Goal: Communication & Community: Answer question/provide support

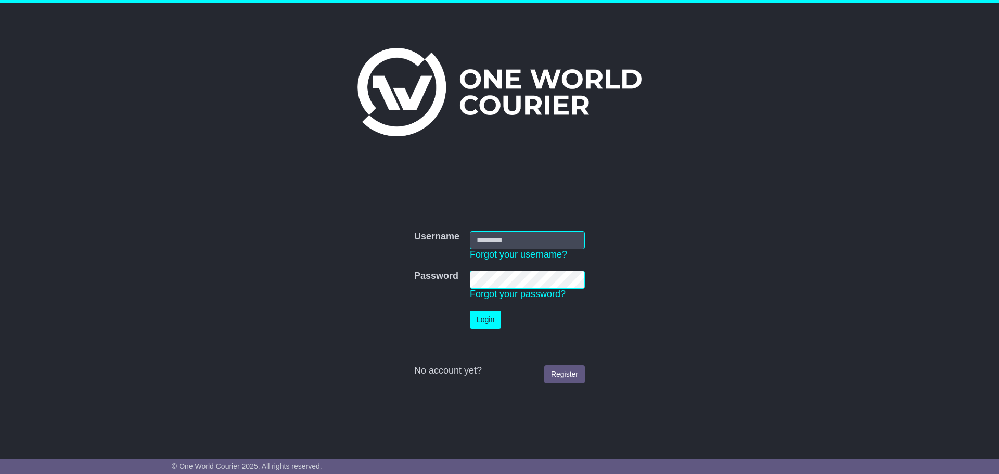
type input "**********"
click at [498, 321] on button "Login" at bounding box center [485, 320] width 31 height 18
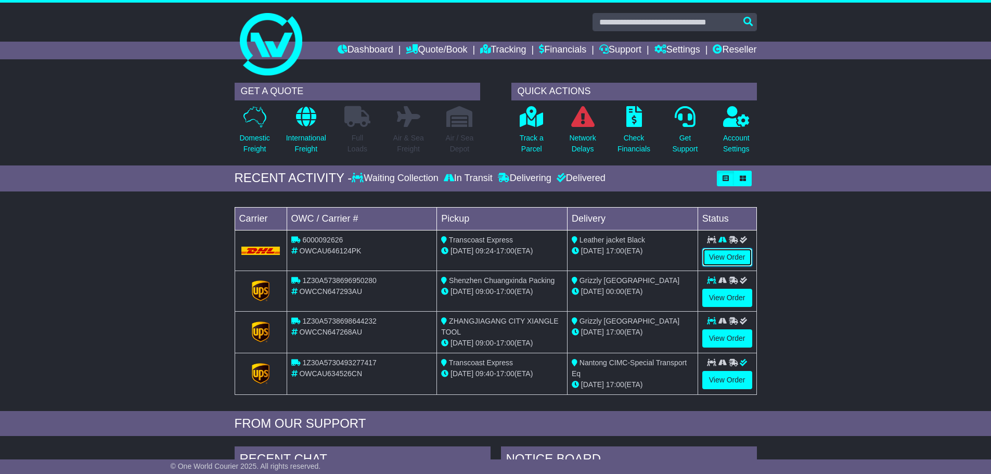
click at [733, 259] on link "View Order" at bounding box center [727, 257] width 50 height 18
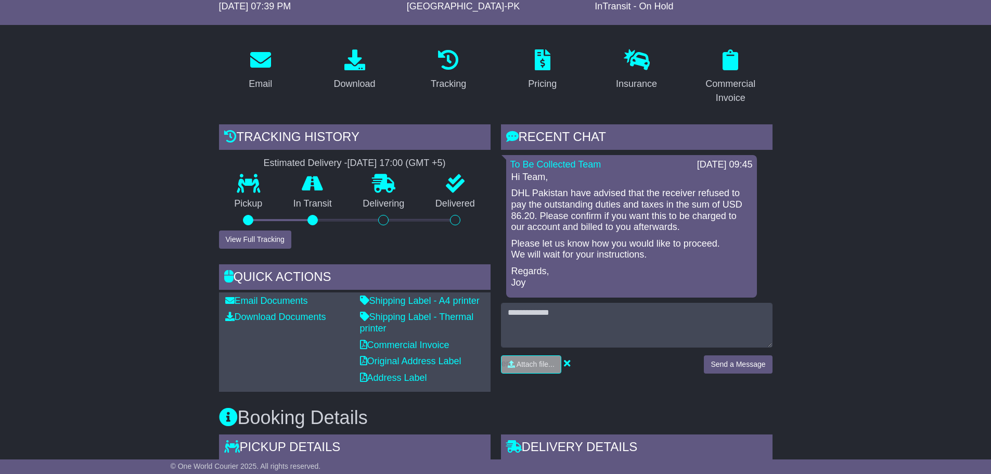
scroll to position [104, 0]
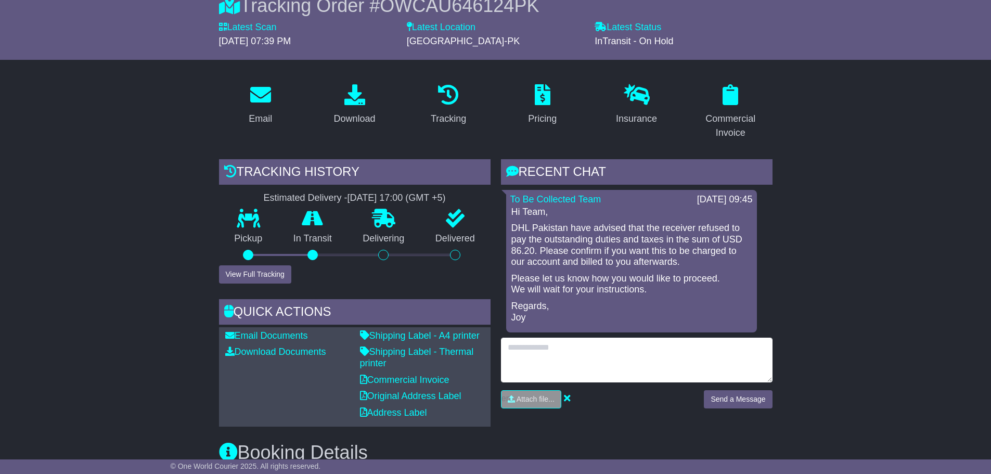
click at [564, 354] on textarea at bounding box center [637, 360] width 272 height 45
click at [604, 359] on textarea "**********" at bounding box center [637, 360] width 272 height 45
type textarea "**********"
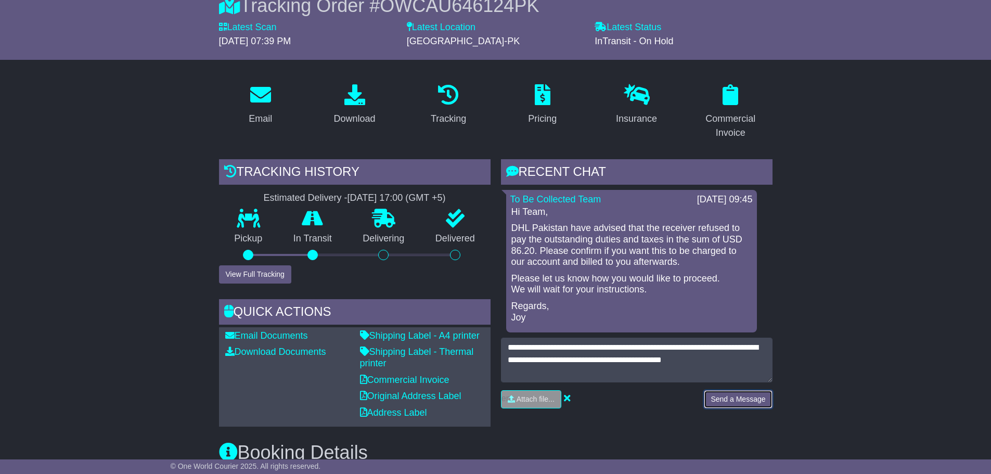
click at [751, 400] on button "Send a Message" at bounding box center [738, 399] width 68 height 18
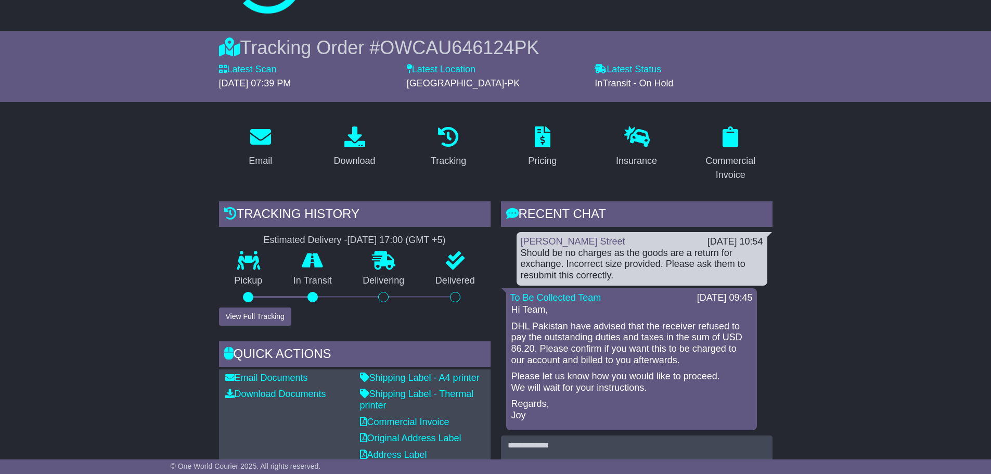
scroll to position [0, 0]
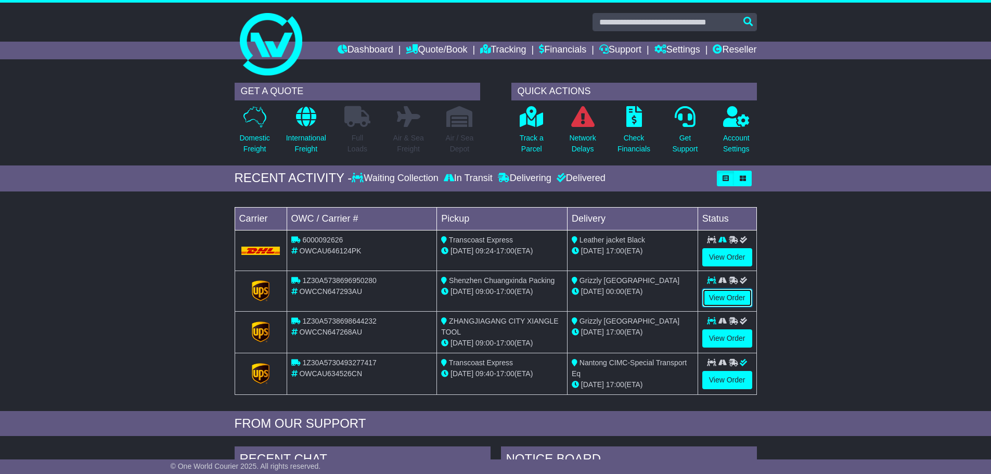
click at [730, 299] on link "View Order" at bounding box center [727, 298] width 50 height 18
click at [728, 335] on link "View Order" at bounding box center [727, 338] width 50 height 18
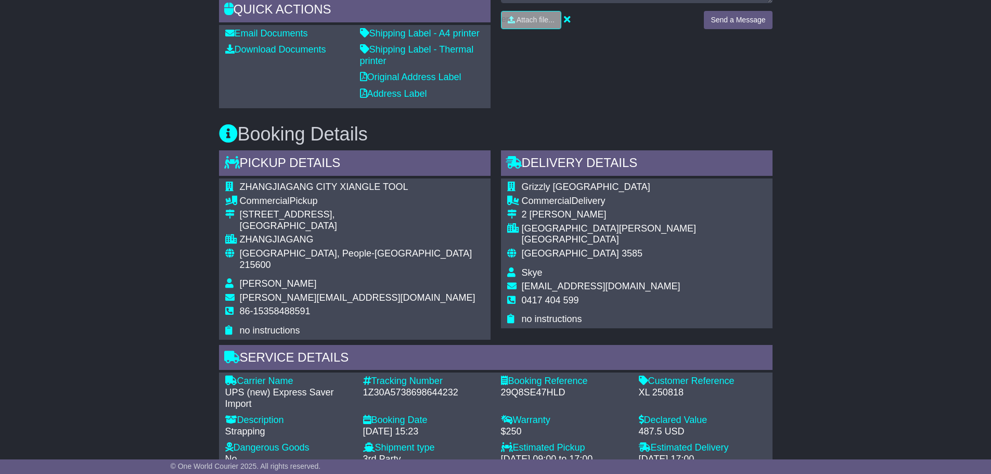
scroll to position [572, 0]
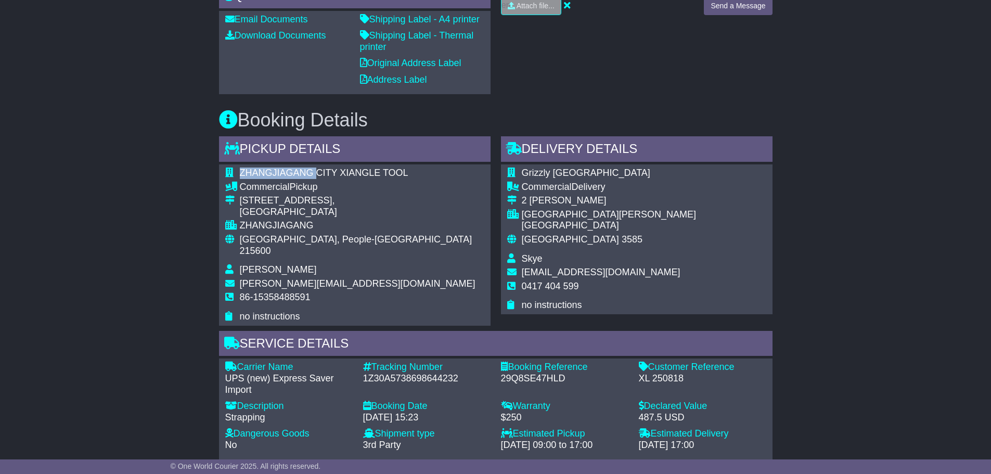
drag, startPoint x: 316, startPoint y: 172, endPoint x: 239, endPoint y: 172, distance: 76.5
click at [240, 172] on span "ZHANGJIAGANG CITY XIANGLE TOOL" at bounding box center [324, 173] width 169 height 10
copy span "ZHANGJIAGANG"
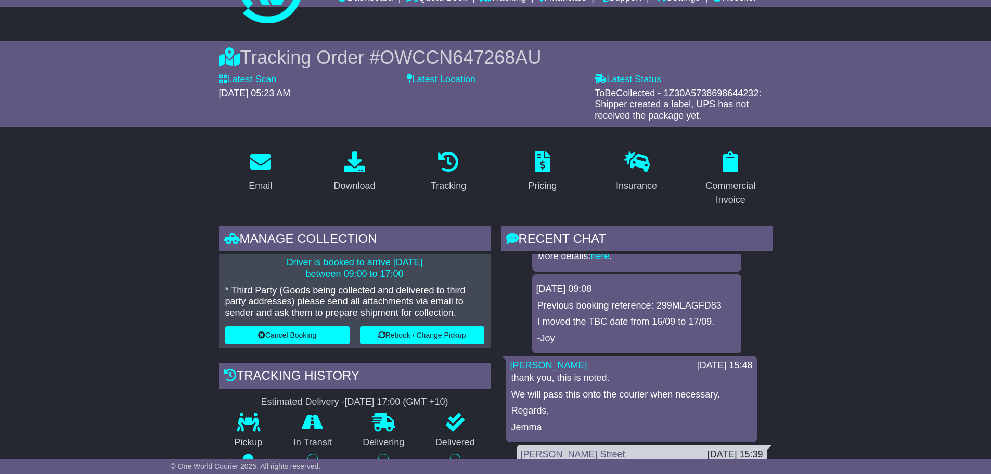
scroll to position [437, 0]
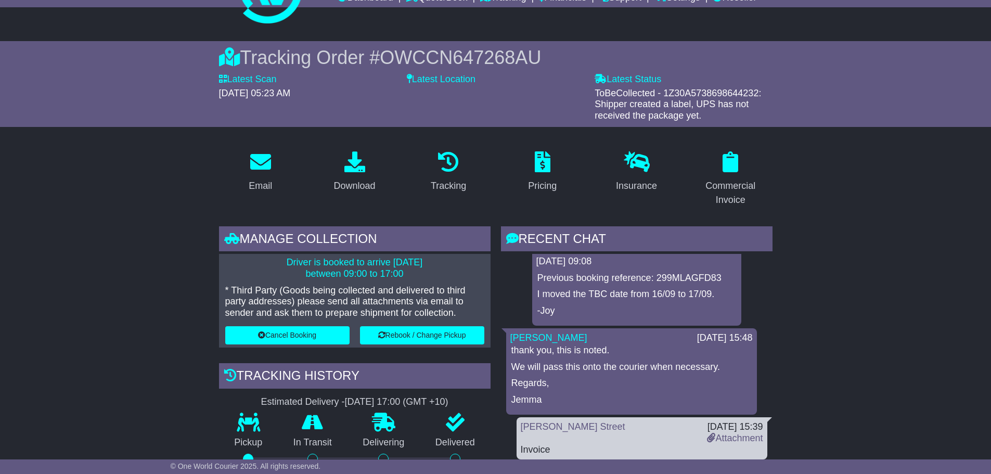
click at [574, 438] on div "[PERSON_NAME] Street" at bounding box center [609, 432] width 187 height 22
click at [528, 425] on link "[PERSON_NAME] Street" at bounding box center [573, 426] width 105 height 10
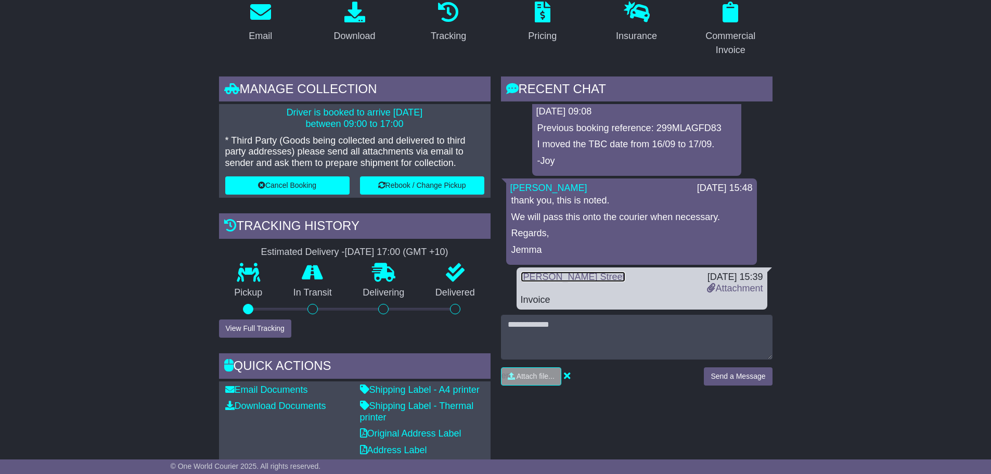
scroll to position [203, 0]
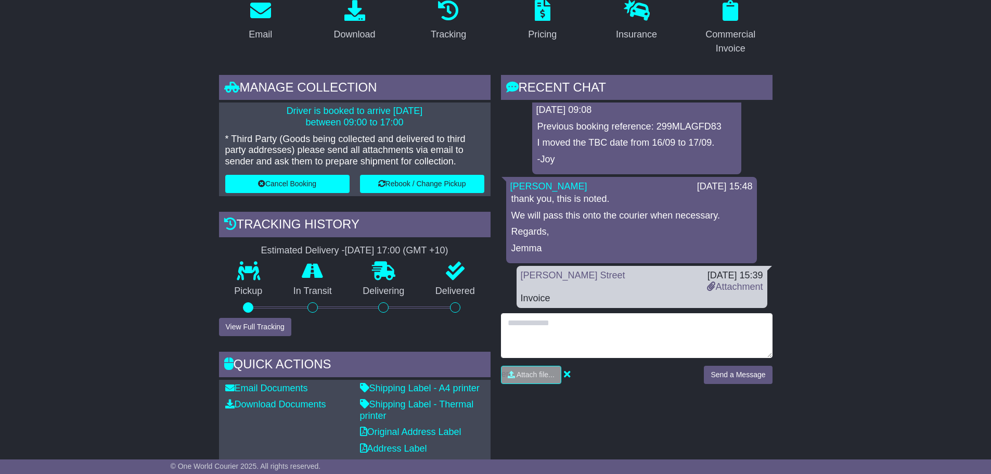
click at [530, 325] on textarea at bounding box center [637, 335] width 272 height 45
type textarea "**********"
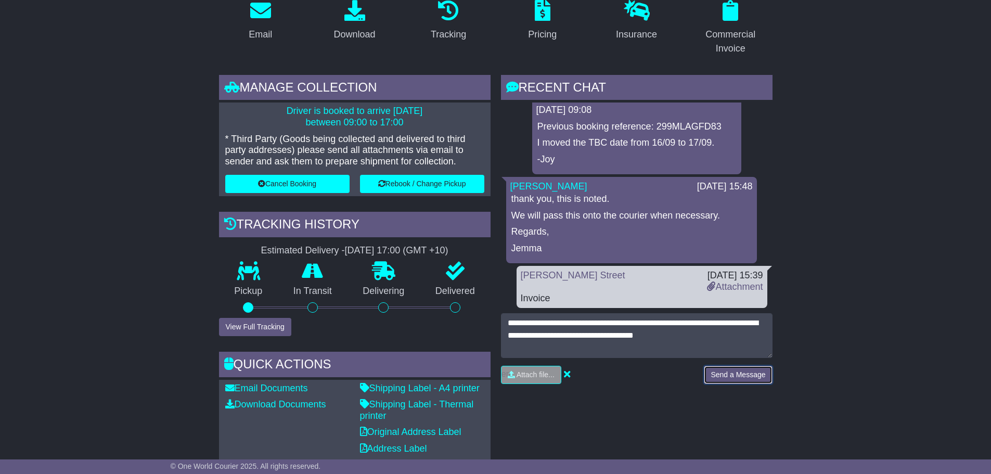
click at [734, 376] on button "Send a Message" at bounding box center [738, 375] width 68 height 18
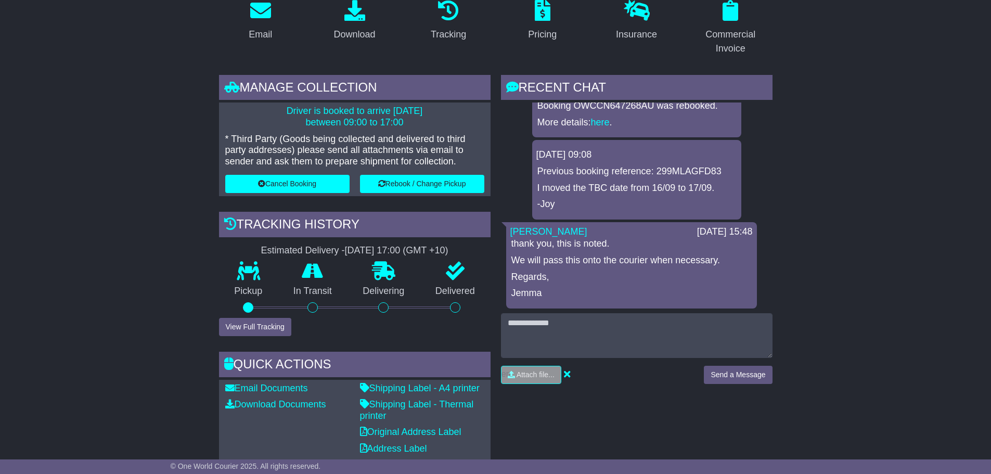
scroll to position [437, 0]
